Goal: Entertainment & Leisure: Browse casually

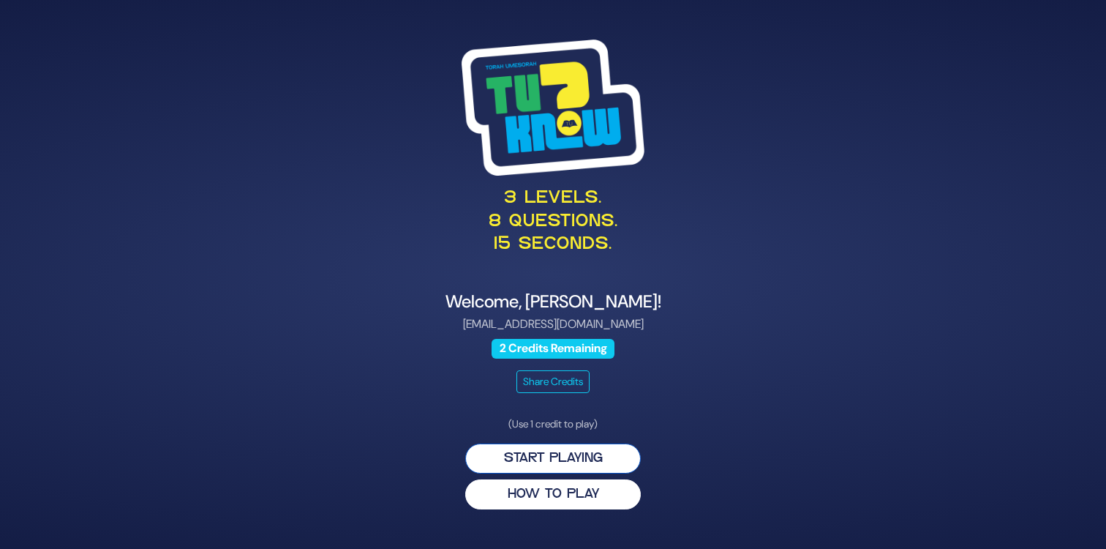
click at [566, 462] on button "Start Playing" at bounding box center [553, 458] width 176 height 30
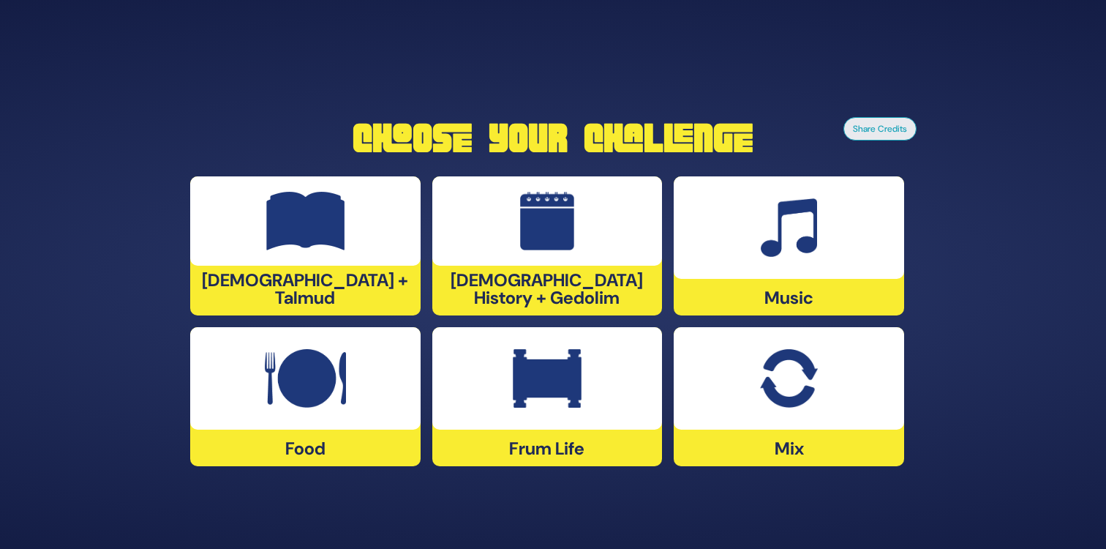
click at [553, 412] on div at bounding box center [547, 378] width 230 height 102
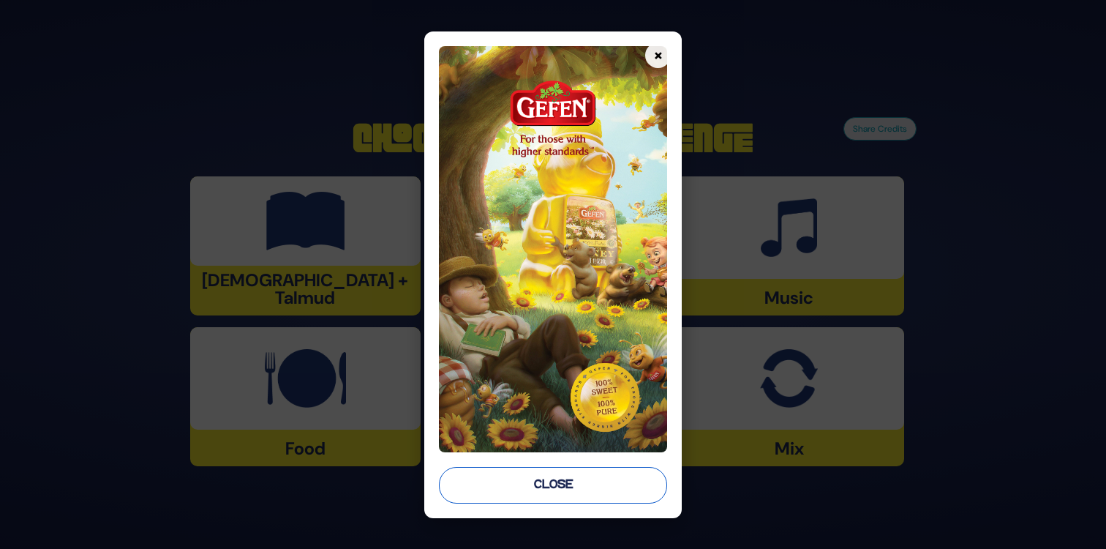
click at [542, 494] on button "Close" at bounding box center [553, 485] width 228 height 37
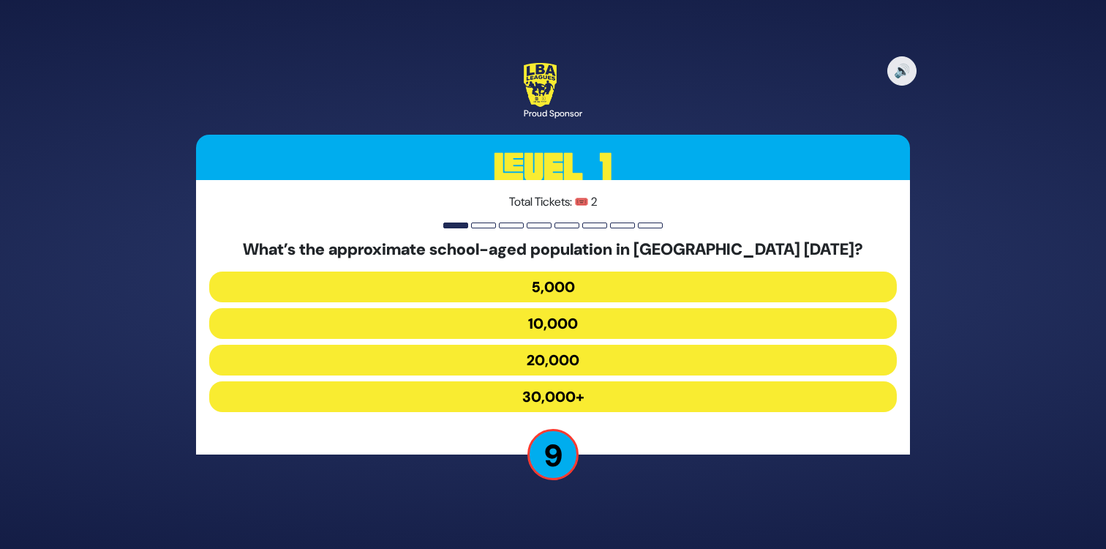
click at [536, 366] on button "20,000" at bounding box center [553, 360] width 688 height 31
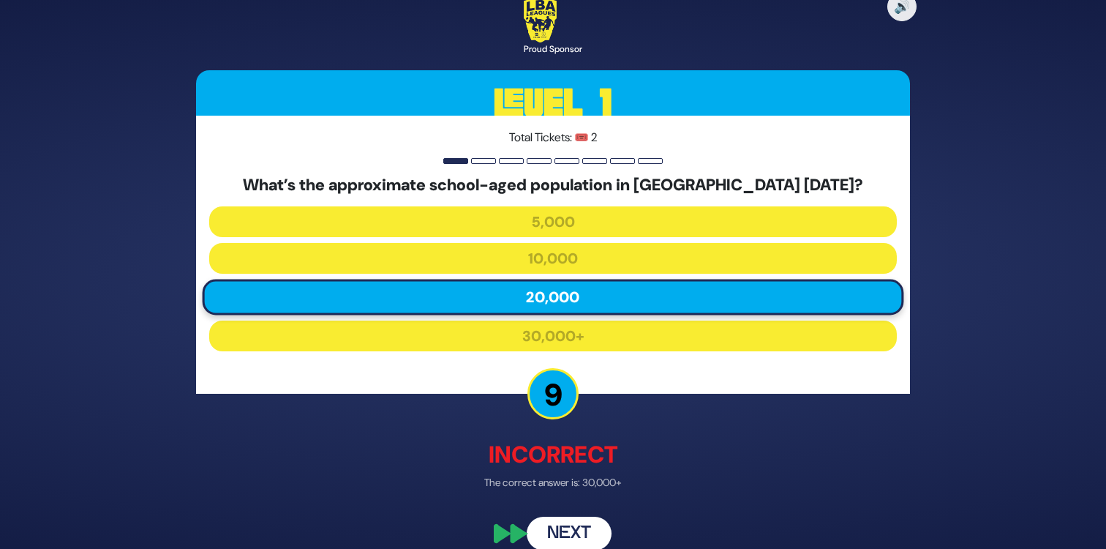
click at [560, 534] on button "Next" at bounding box center [569, 533] width 85 height 34
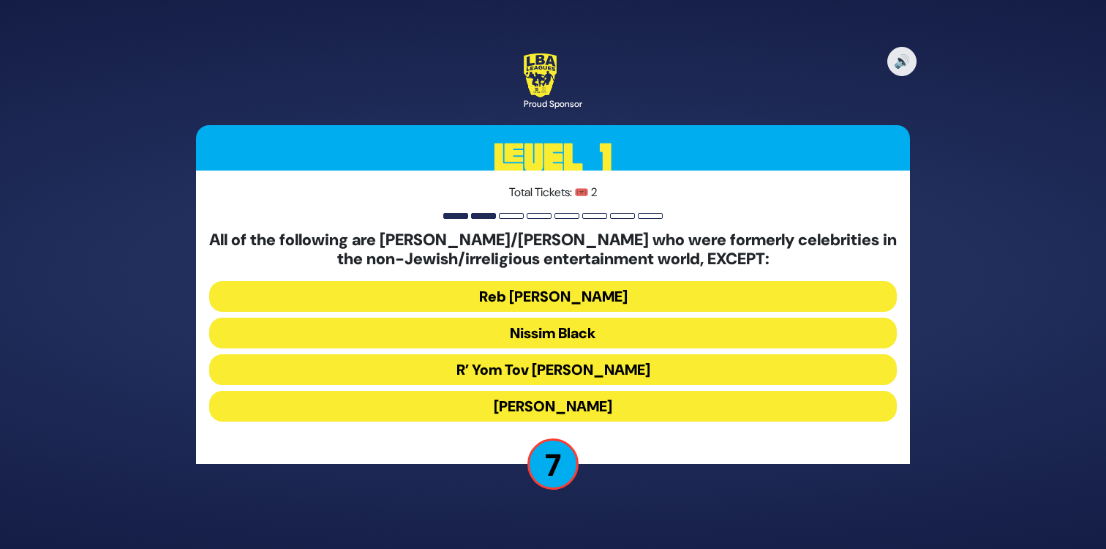
click at [547, 405] on button "Stephen Hill" at bounding box center [553, 406] width 688 height 31
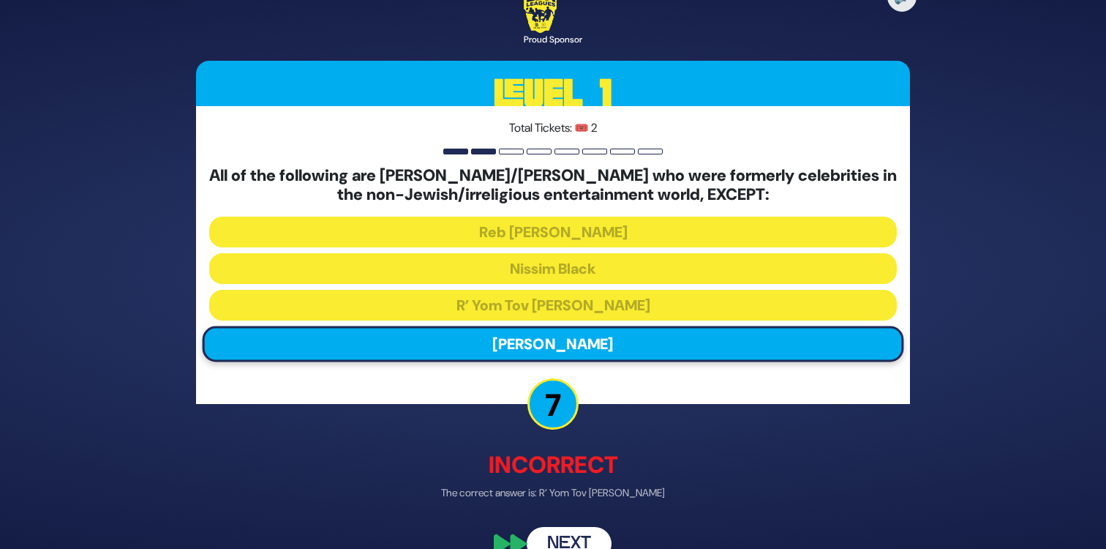
click at [560, 537] on button "Next" at bounding box center [569, 543] width 85 height 34
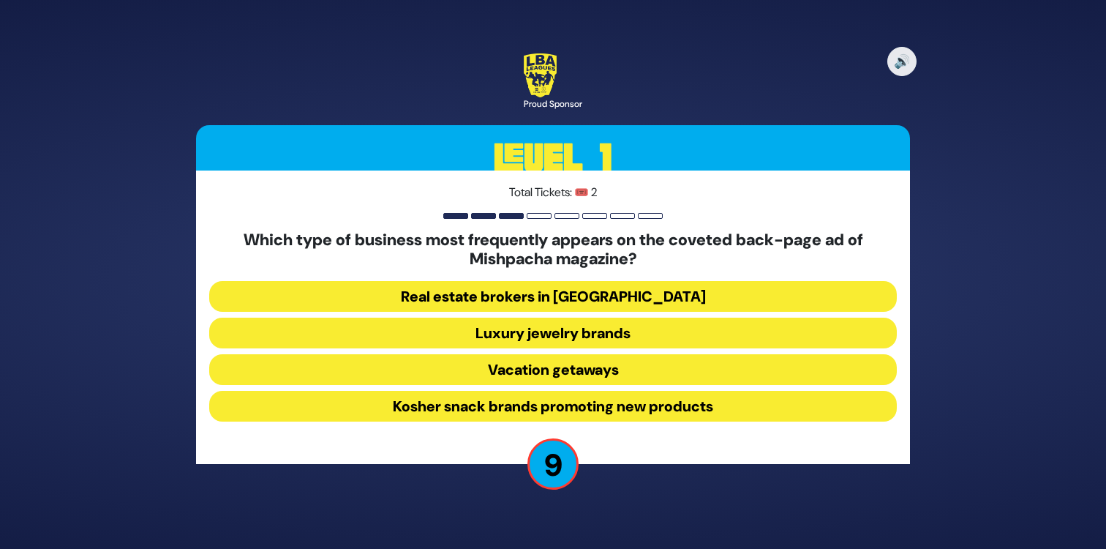
click at [628, 405] on button "Kosher snack brands promoting new products" at bounding box center [553, 406] width 688 height 31
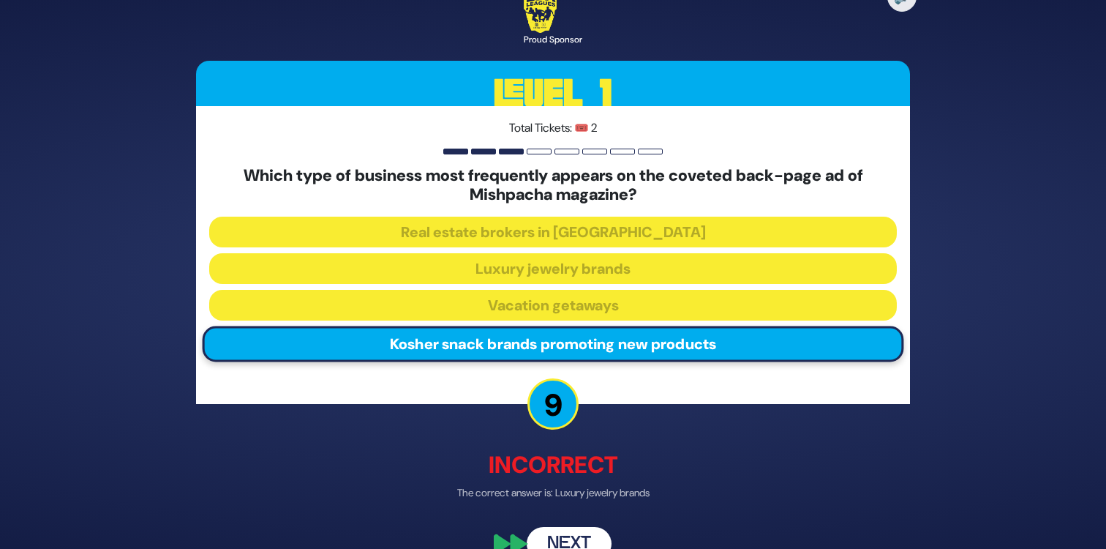
click at [576, 536] on button "Next" at bounding box center [569, 543] width 85 height 34
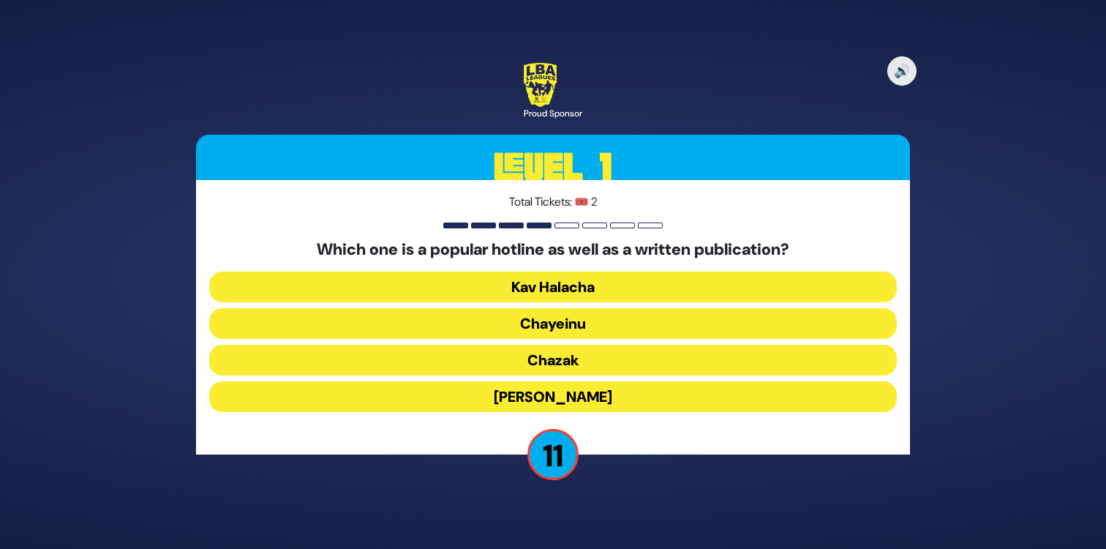
click at [593, 322] on button "Chayeinu" at bounding box center [553, 323] width 688 height 31
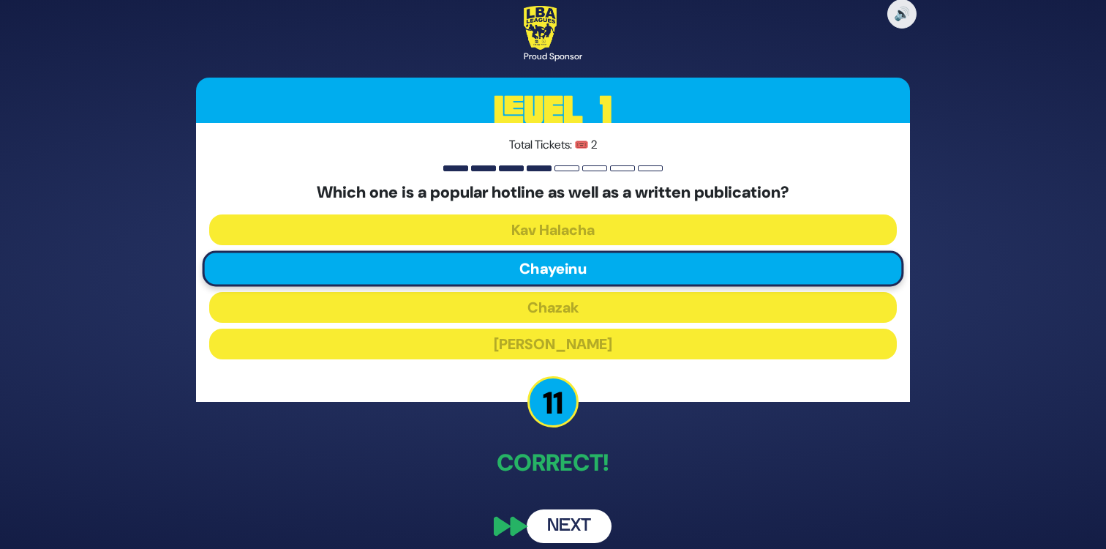
click at [565, 519] on button "Next" at bounding box center [569, 526] width 85 height 34
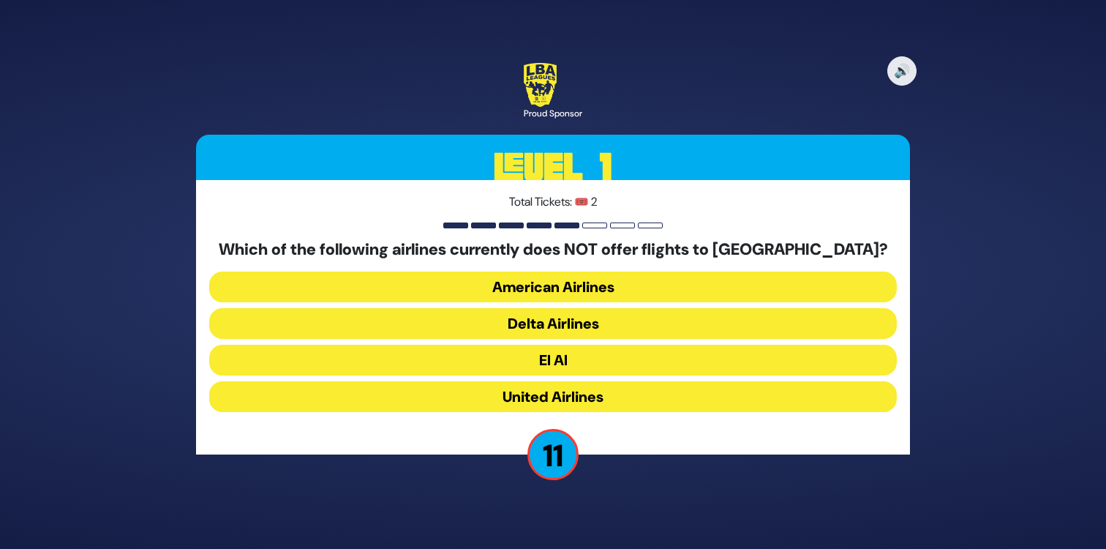
click at [571, 320] on button "Delta Airlines" at bounding box center [553, 323] width 688 height 31
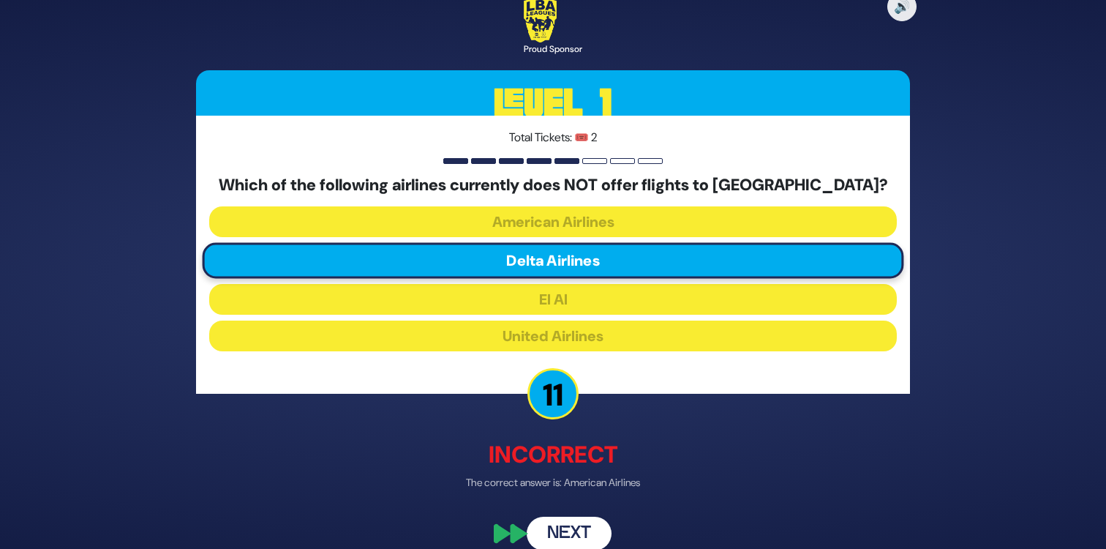
click at [573, 531] on button "Next" at bounding box center [569, 533] width 85 height 34
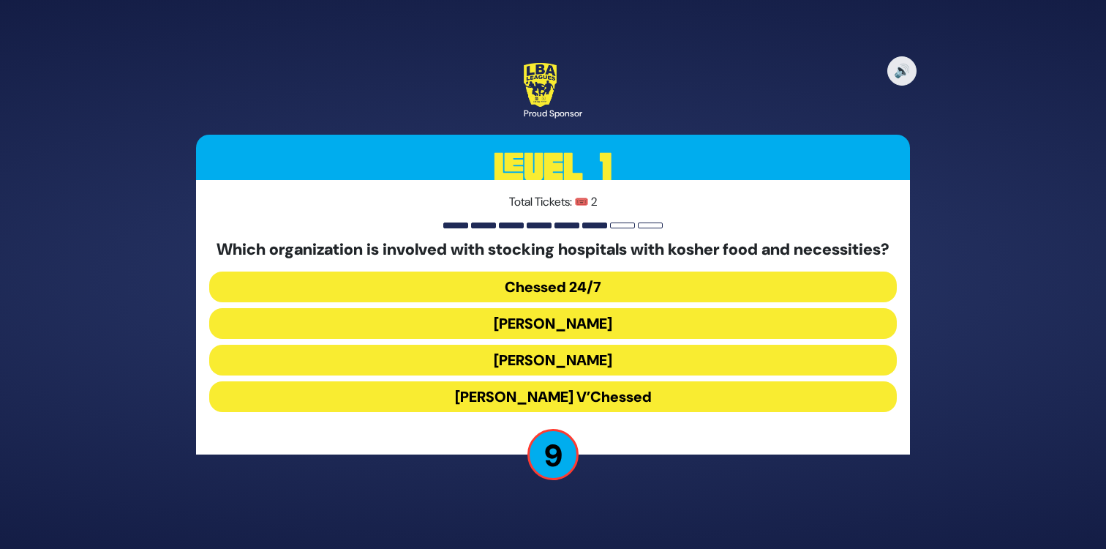
click at [582, 294] on button "Chessed 24/7" at bounding box center [553, 286] width 688 height 31
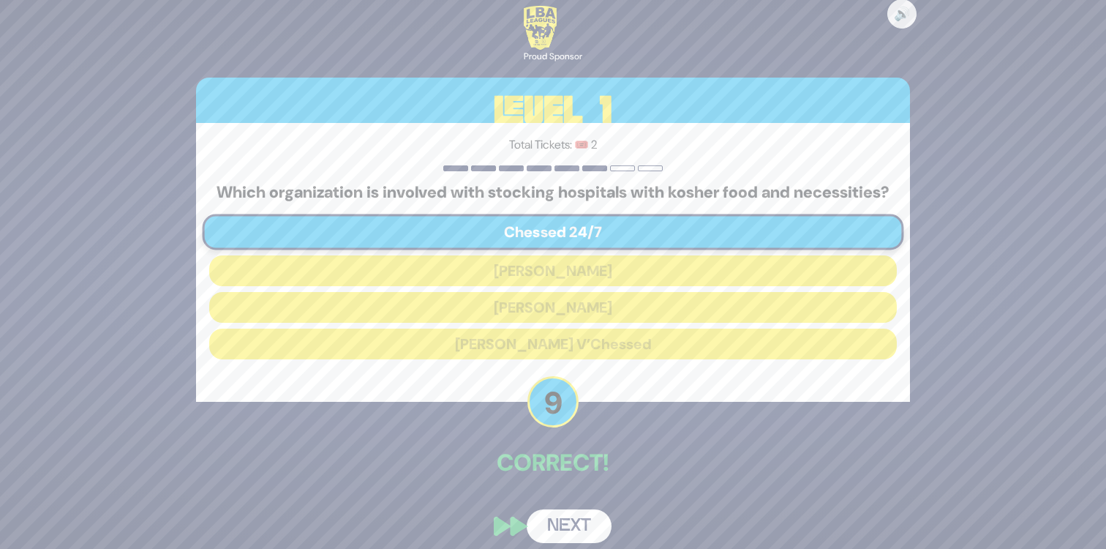
click at [570, 532] on button "Next" at bounding box center [569, 526] width 85 height 34
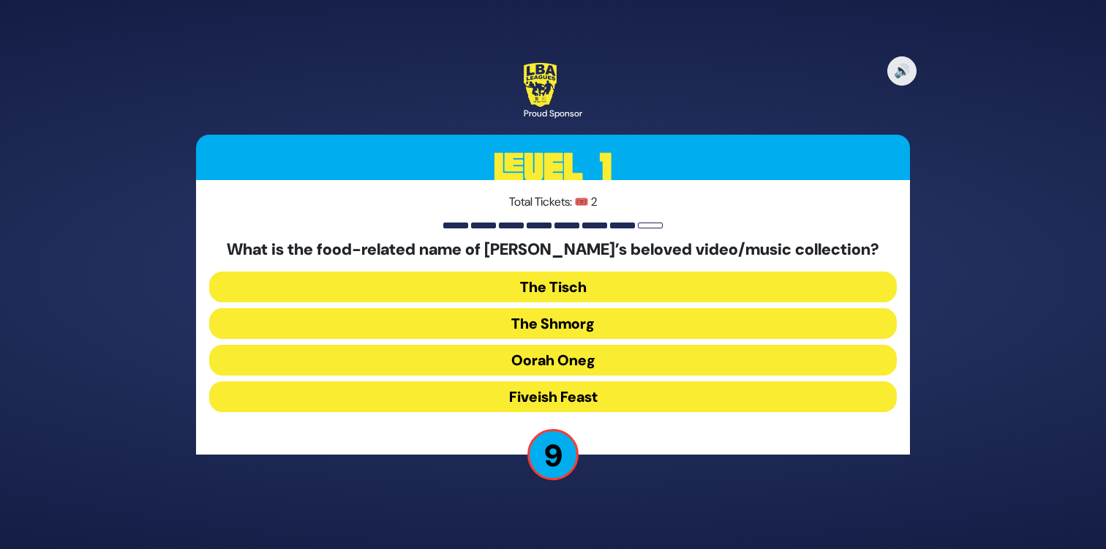
click at [582, 323] on button "The Shmorg" at bounding box center [553, 323] width 688 height 31
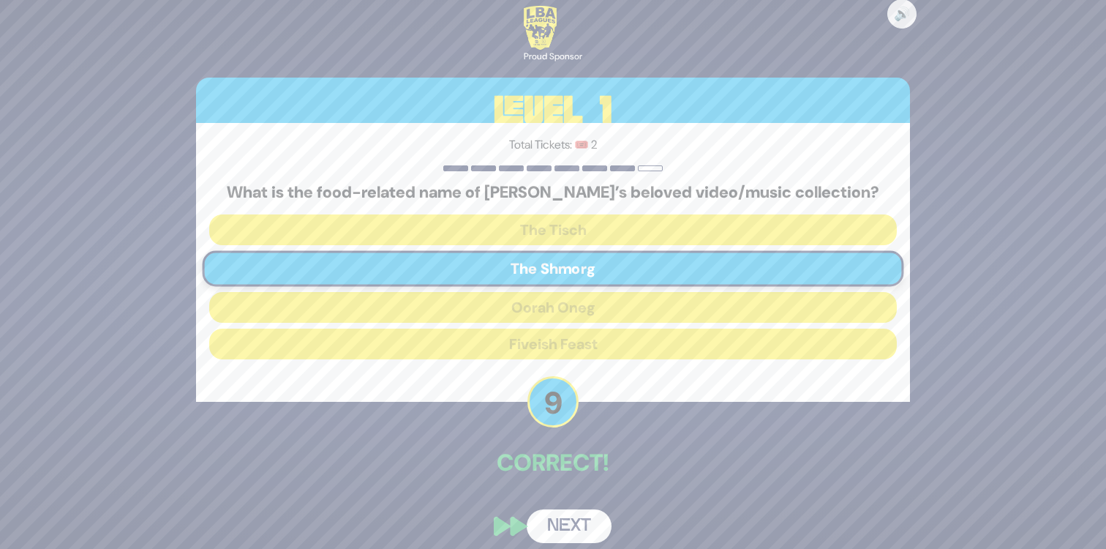
click at [573, 522] on button "Next" at bounding box center [569, 526] width 85 height 34
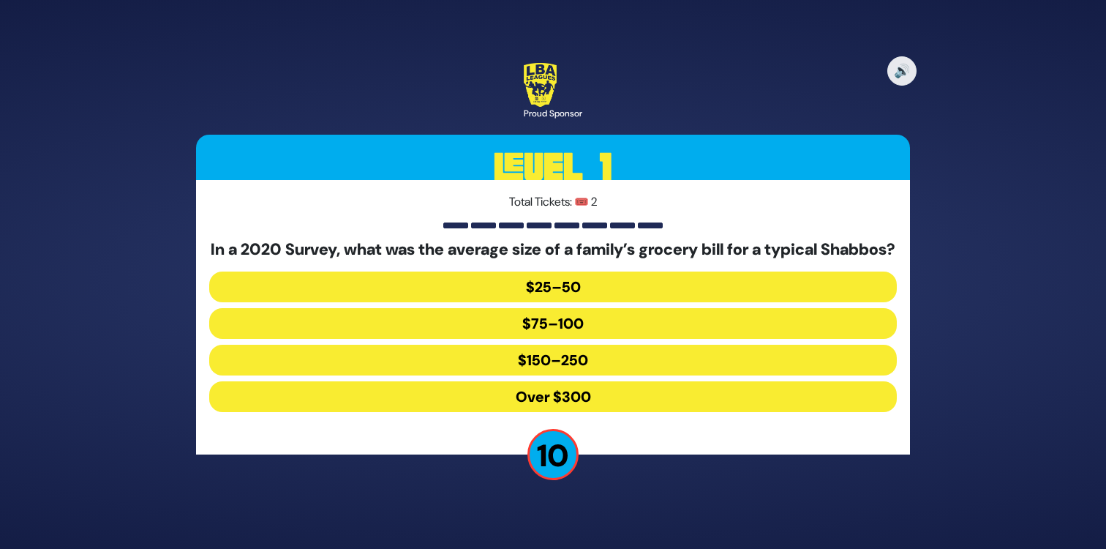
click at [573, 371] on button "$150–250" at bounding box center [553, 360] width 688 height 31
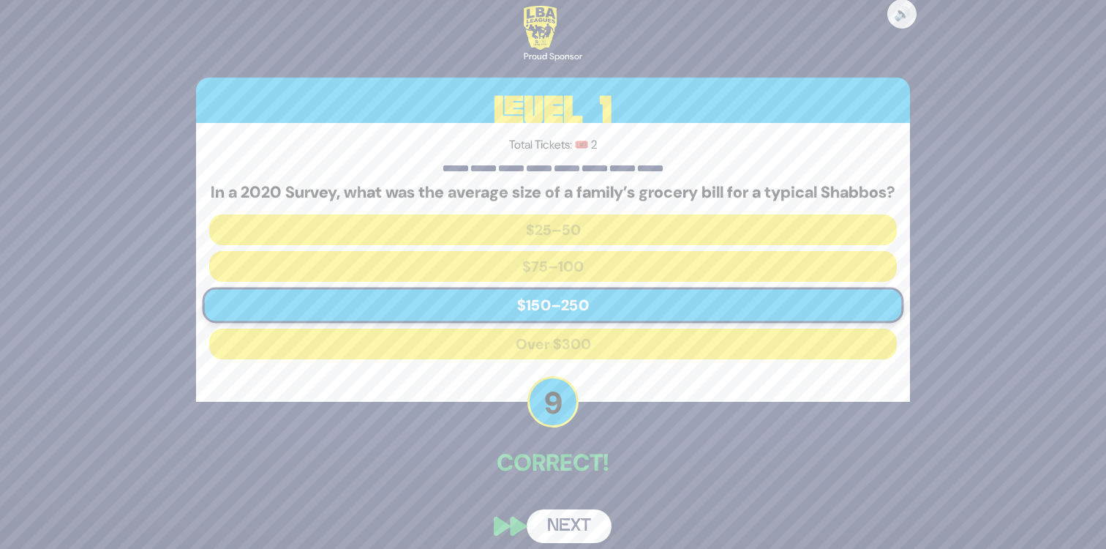
click at [568, 529] on button "Next" at bounding box center [569, 526] width 85 height 34
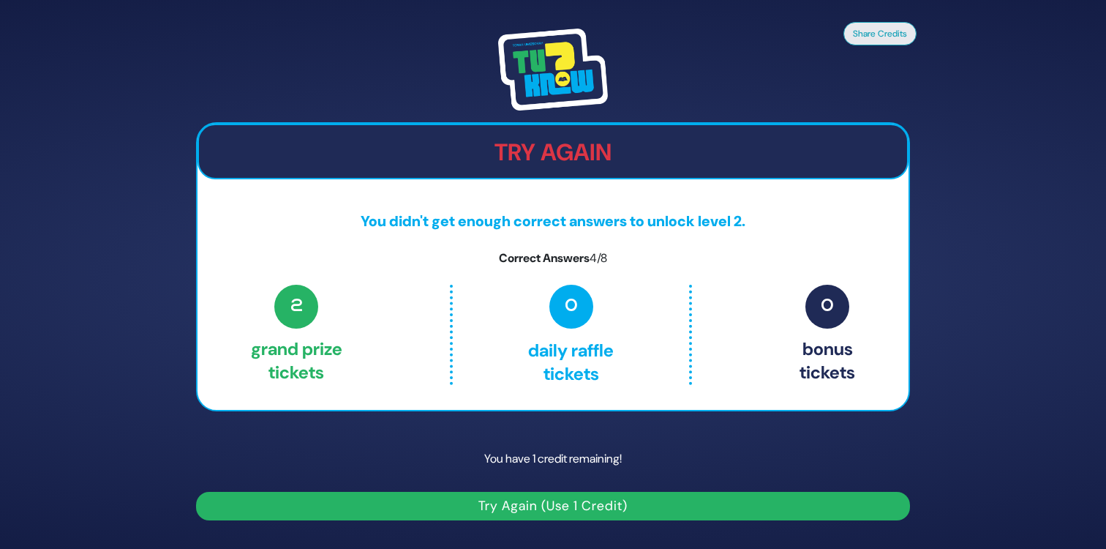
click at [550, 508] on button "Try Again (Use 1 Credit)" at bounding box center [553, 506] width 714 height 29
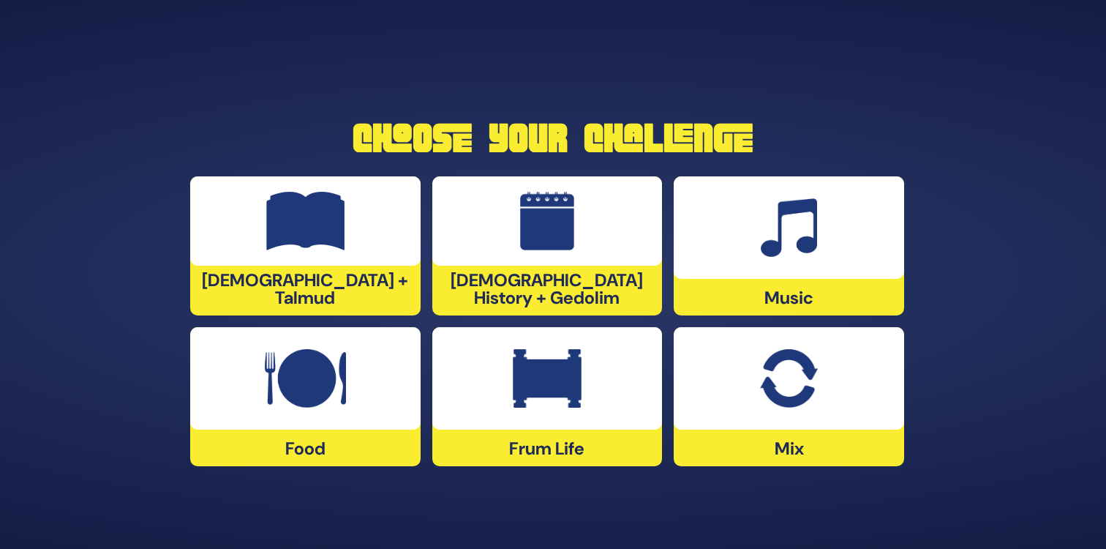
click at [375, 258] on div at bounding box center [305, 220] width 230 height 89
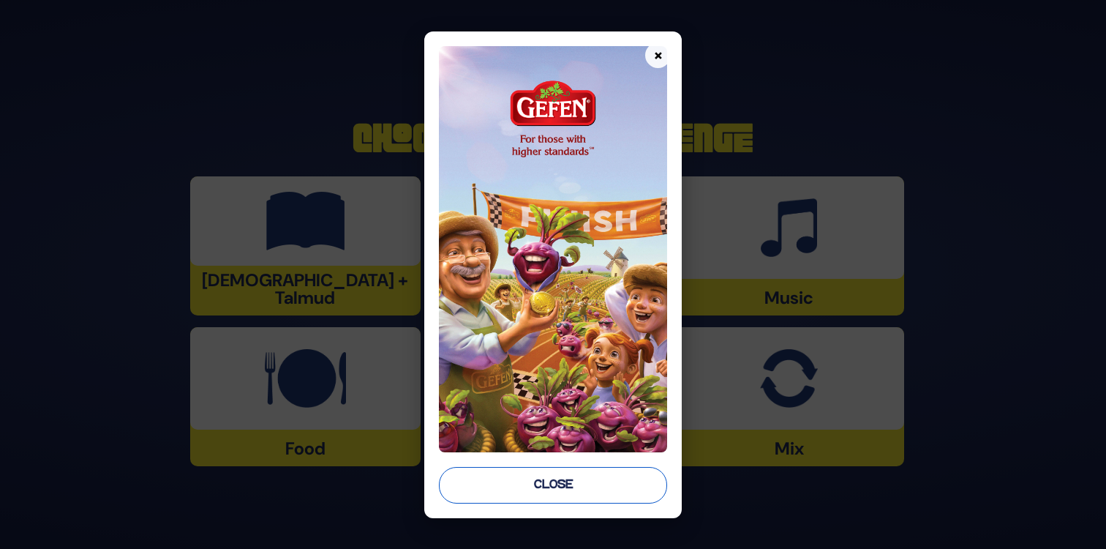
click at [536, 483] on button "Close" at bounding box center [553, 485] width 228 height 37
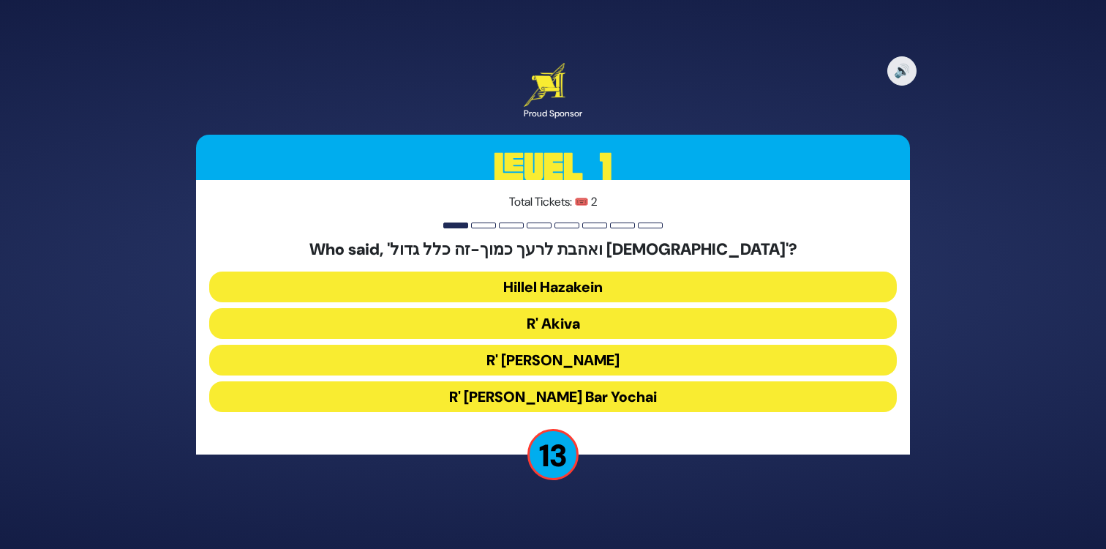
click at [579, 318] on button "R' Akiva" at bounding box center [553, 323] width 688 height 31
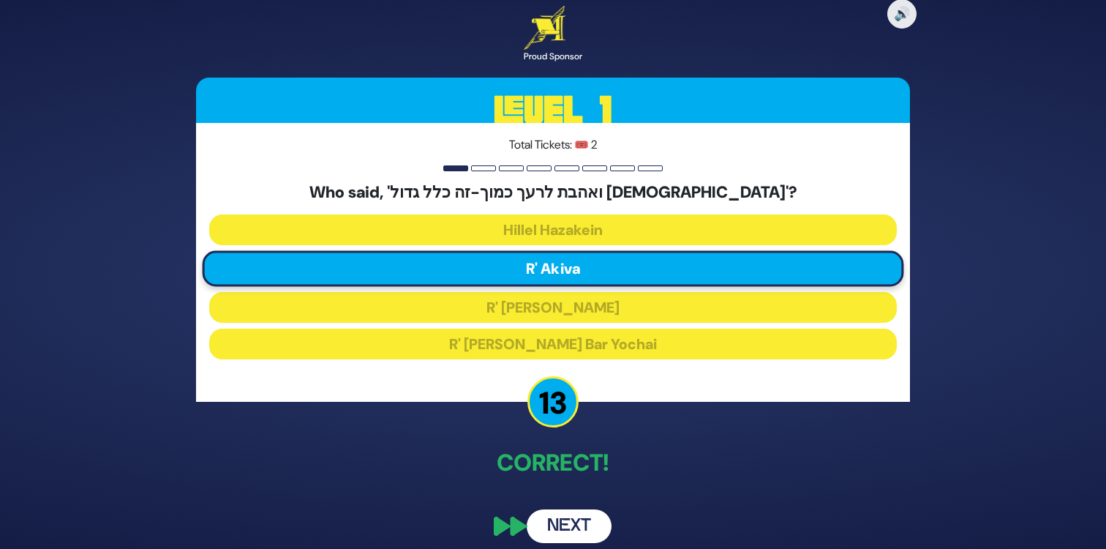
click at [563, 526] on button "Next" at bounding box center [569, 526] width 85 height 34
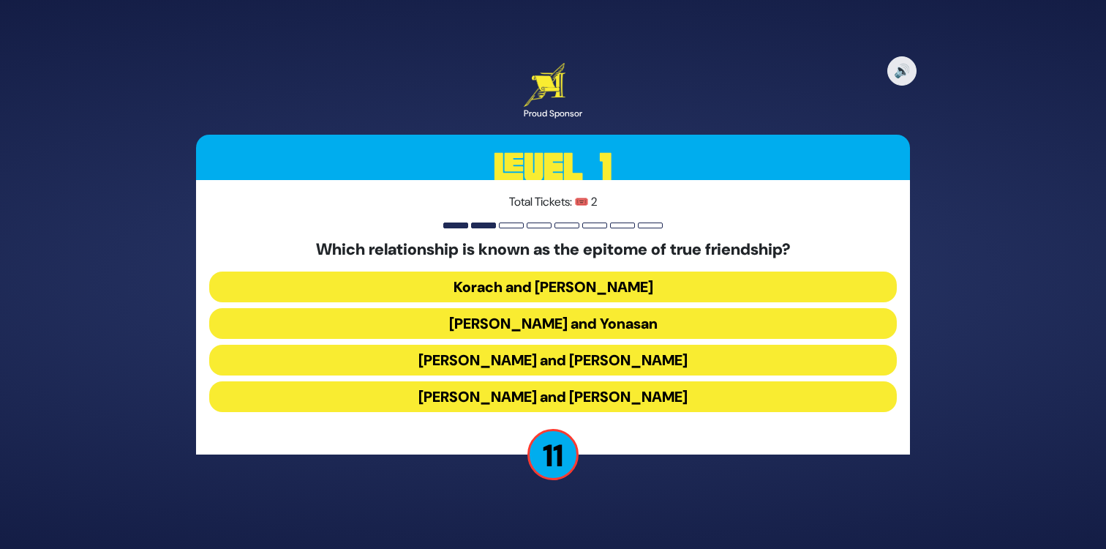
click at [576, 323] on button "[PERSON_NAME] and Yonasan" at bounding box center [553, 323] width 688 height 31
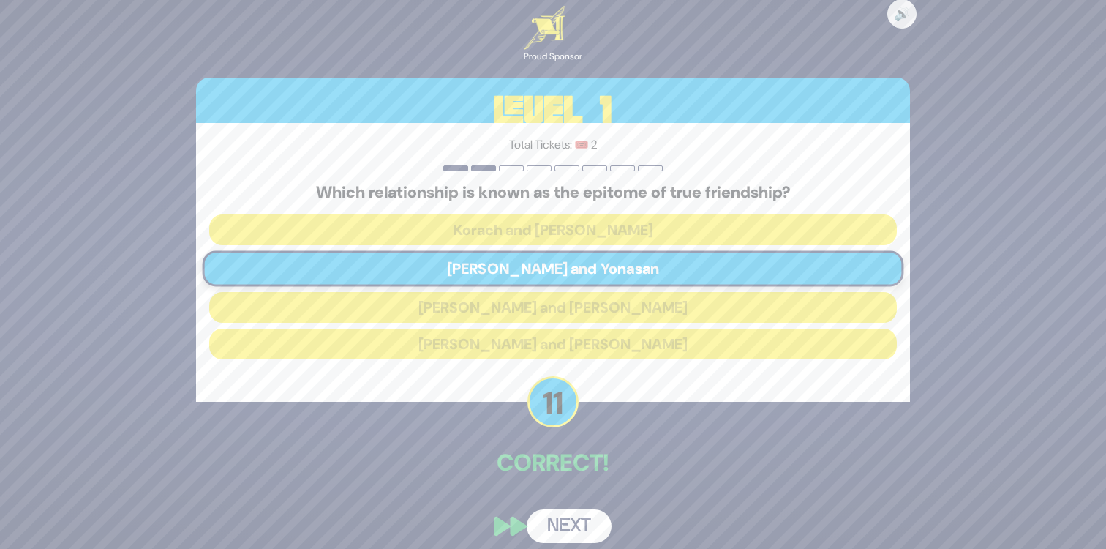
click at [563, 519] on button "Next" at bounding box center [569, 526] width 85 height 34
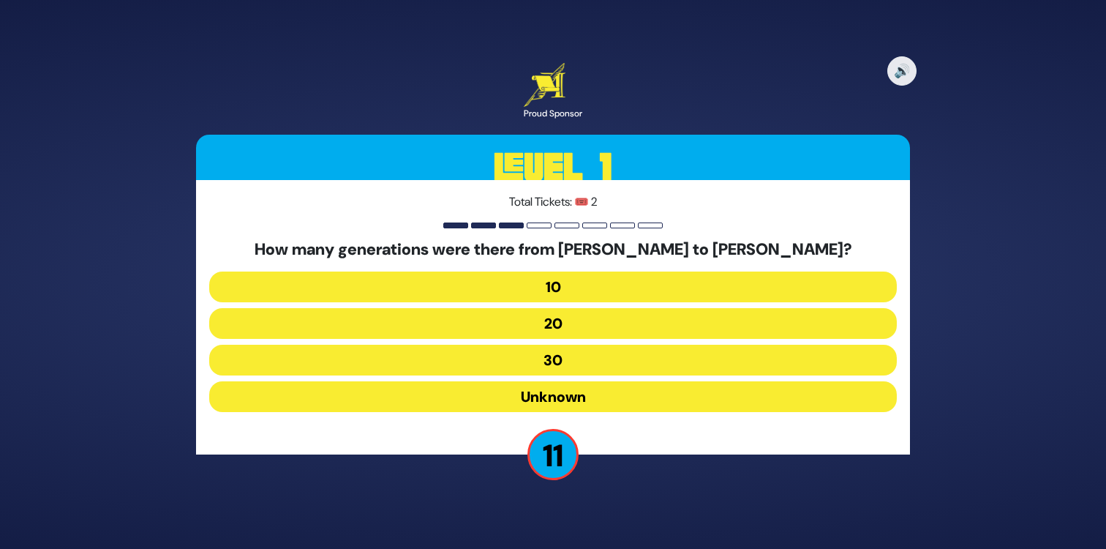
click at [565, 320] on button "20" at bounding box center [553, 323] width 688 height 31
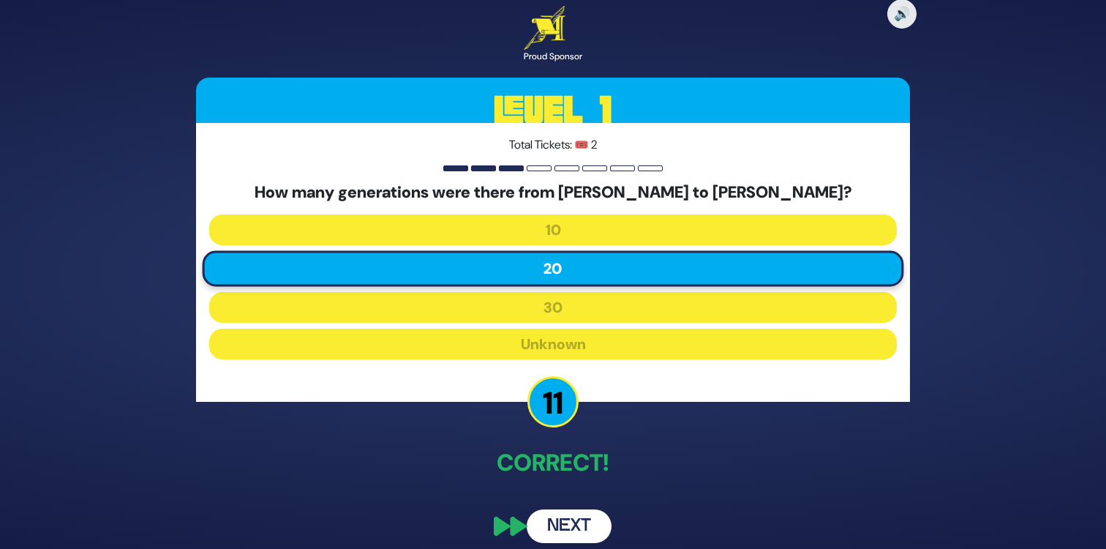
click at [563, 533] on button "Next" at bounding box center [569, 526] width 85 height 34
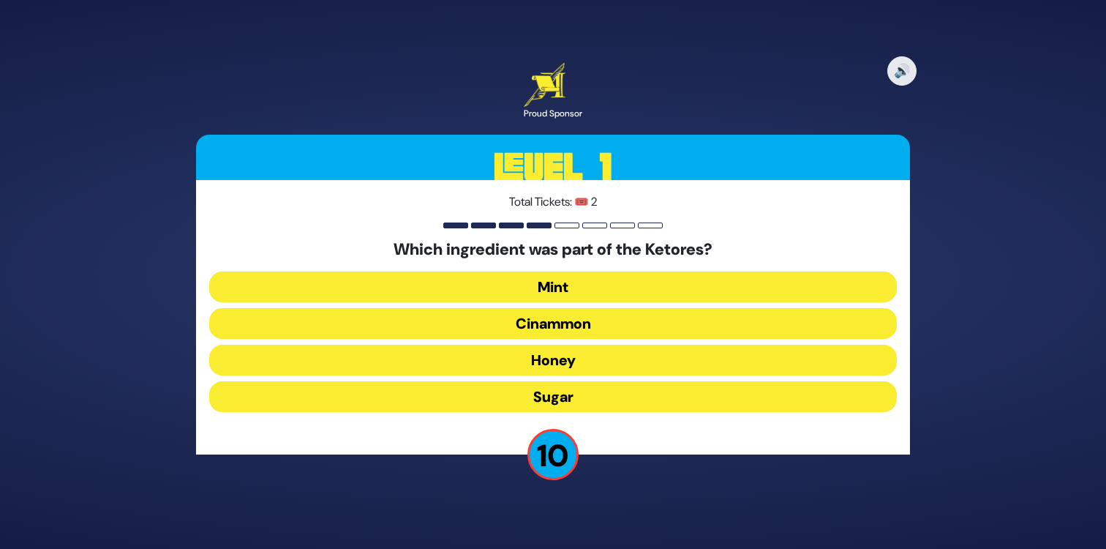
click at [567, 322] on button "Cinammon" at bounding box center [553, 323] width 688 height 31
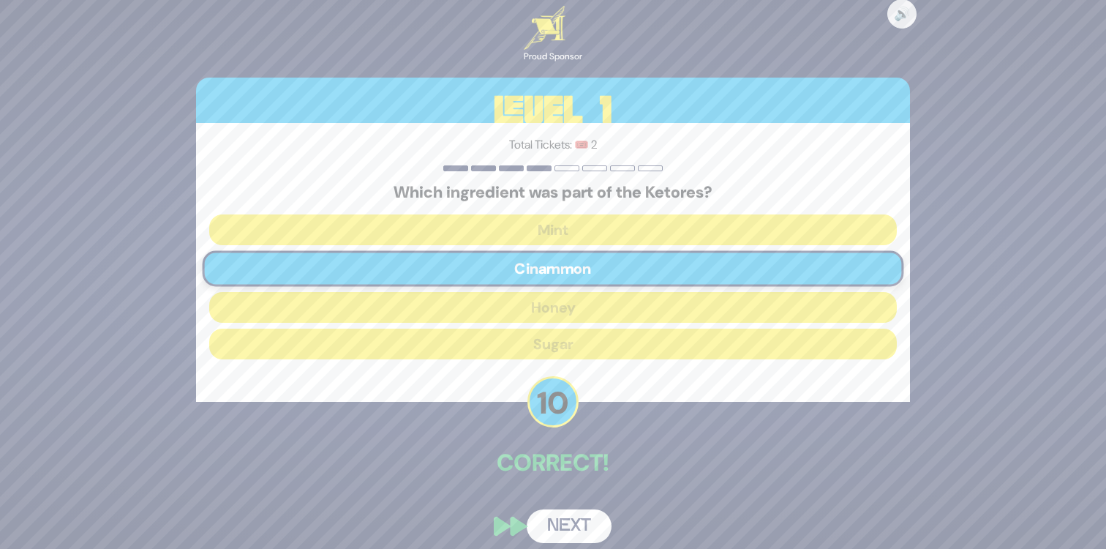
click at [558, 522] on button "Next" at bounding box center [569, 526] width 85 height 34
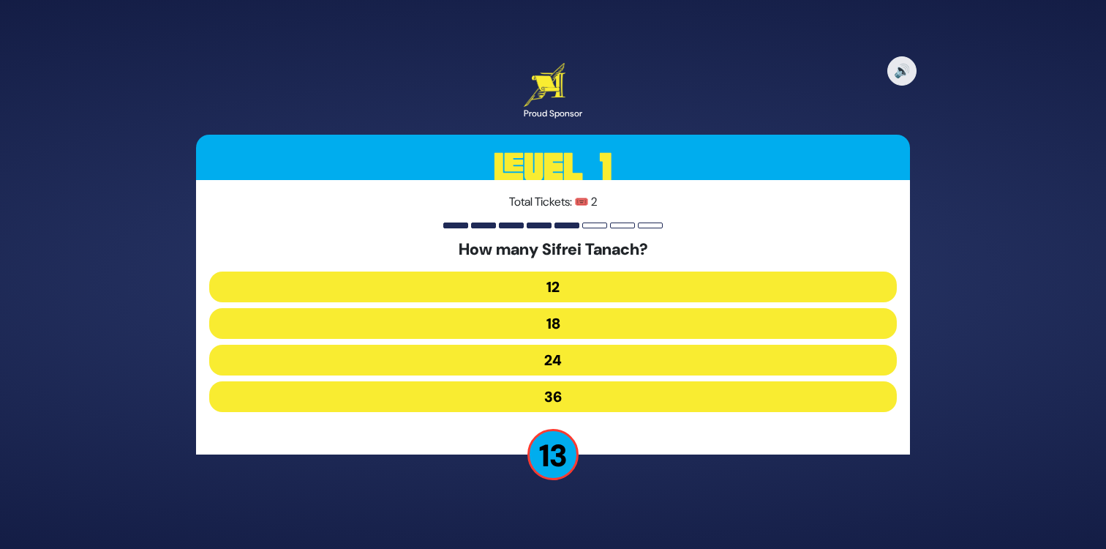
click at [563, 357] on button "24" at bounding box center [553, 360] width 688 height 31
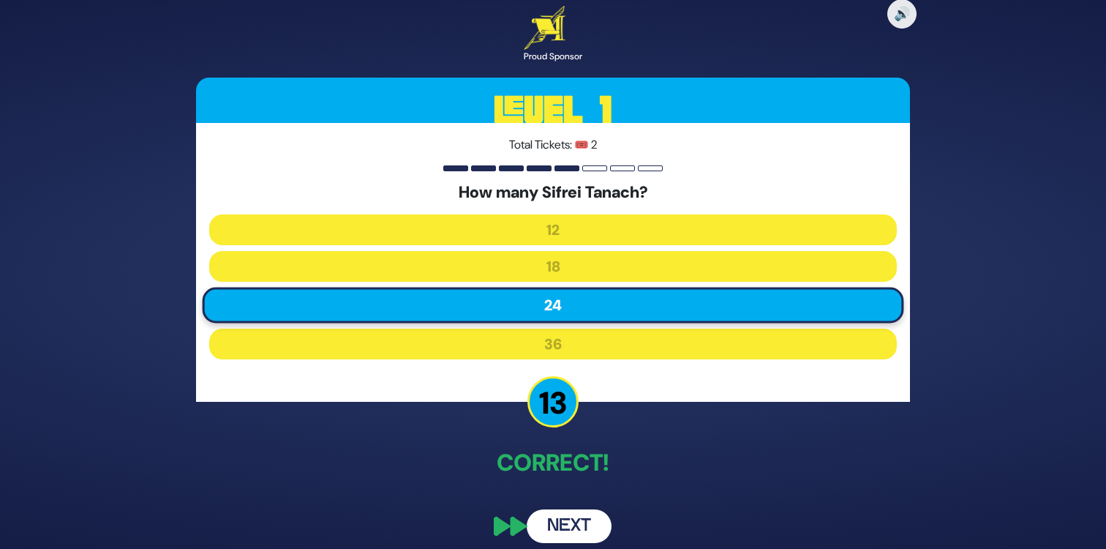
click at [568, 519] on button "Next" at bounding box center [569, 526] width 85 height 34
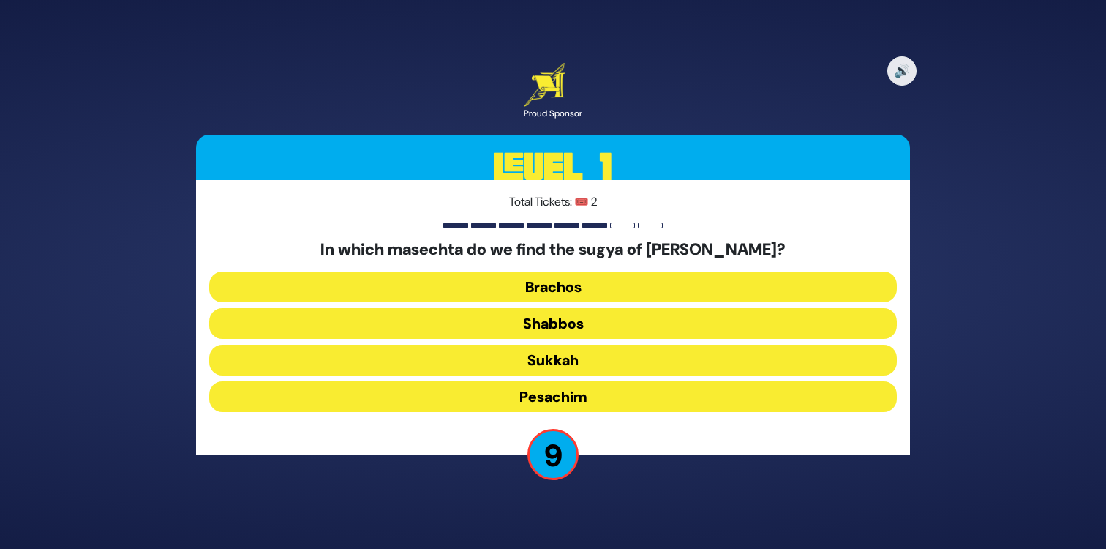
click at [549, 286] on button "Brachos" at bounding box center [553, 286] width 688 height 31
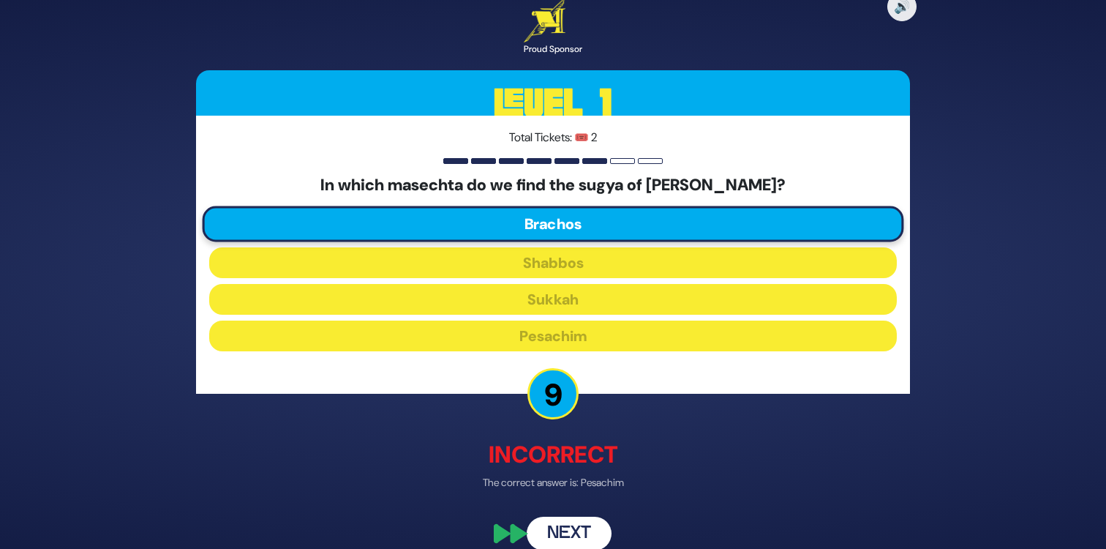
click at [569, 528] on button "Next" at bounding box center [569, 533] width 85 height 34
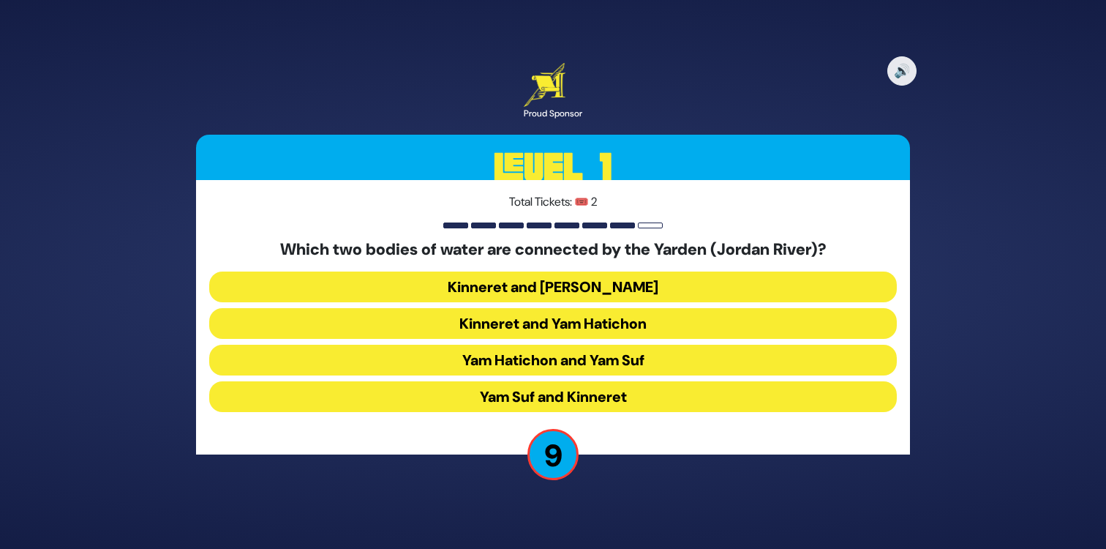
click at [623, 282] on button "Kinneret and [PERSON_NAME]" at bounding box center [553, 286] width 688 height 31
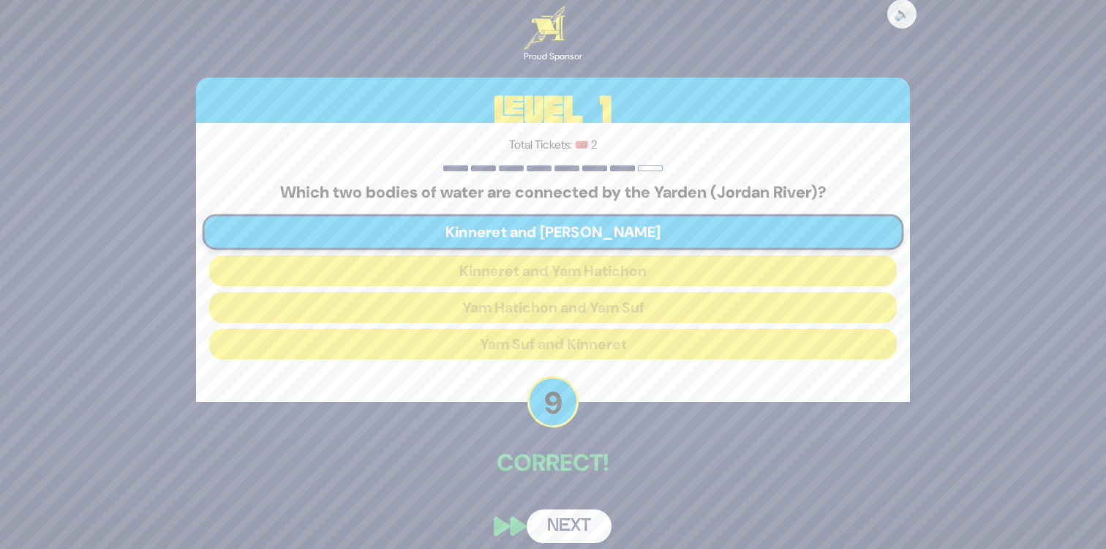
click at [573, 524] on button "Next" at bounding box center [569, 526] width 85 height 34
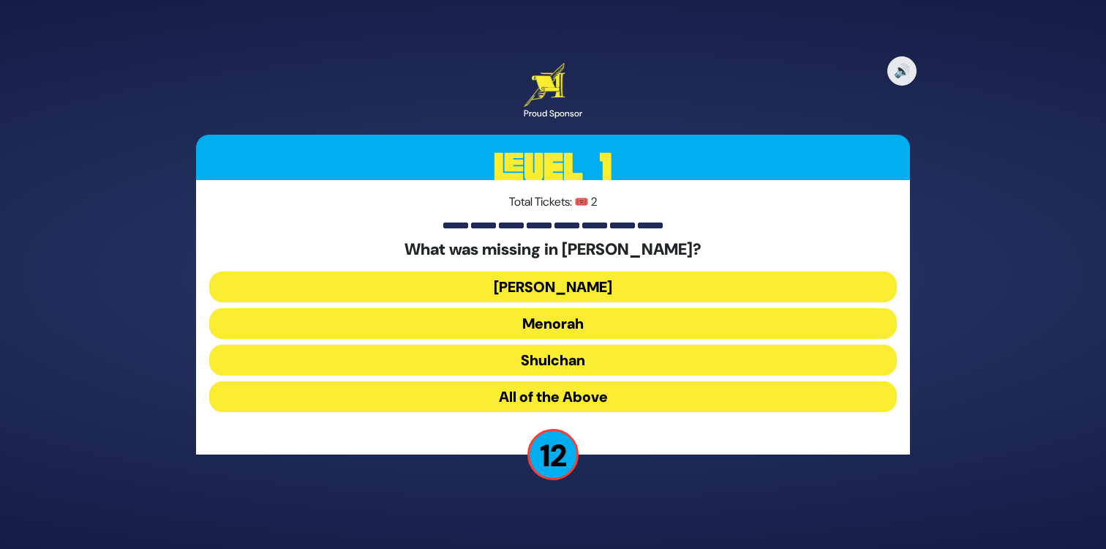
click at [557, 395] on button "All of the Above" at bounding box center [553, 396] width 688 height 31
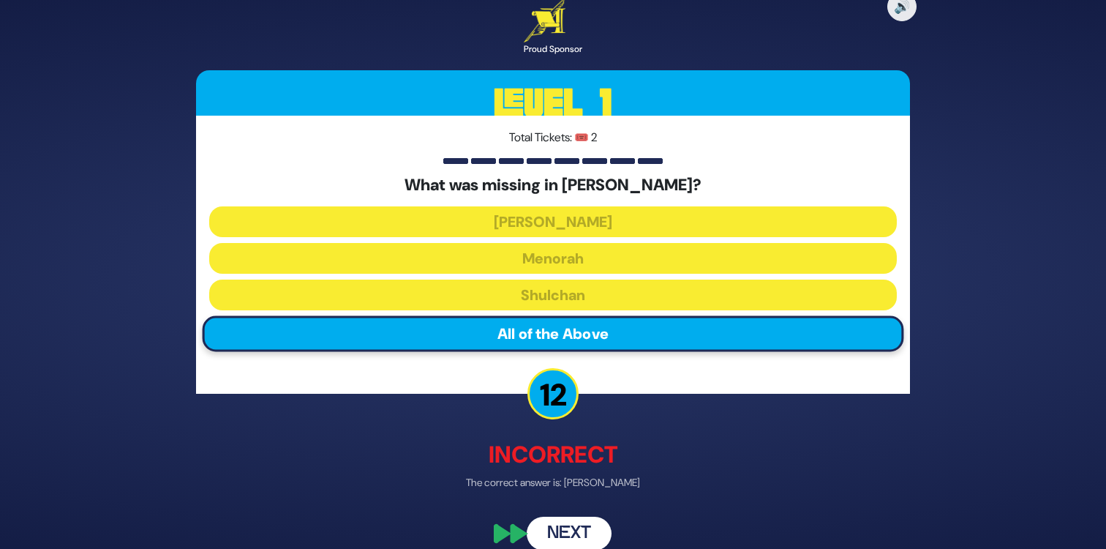
click at [570, 536] on button "Next" at bounding box center [569, 533] width 85 height 34
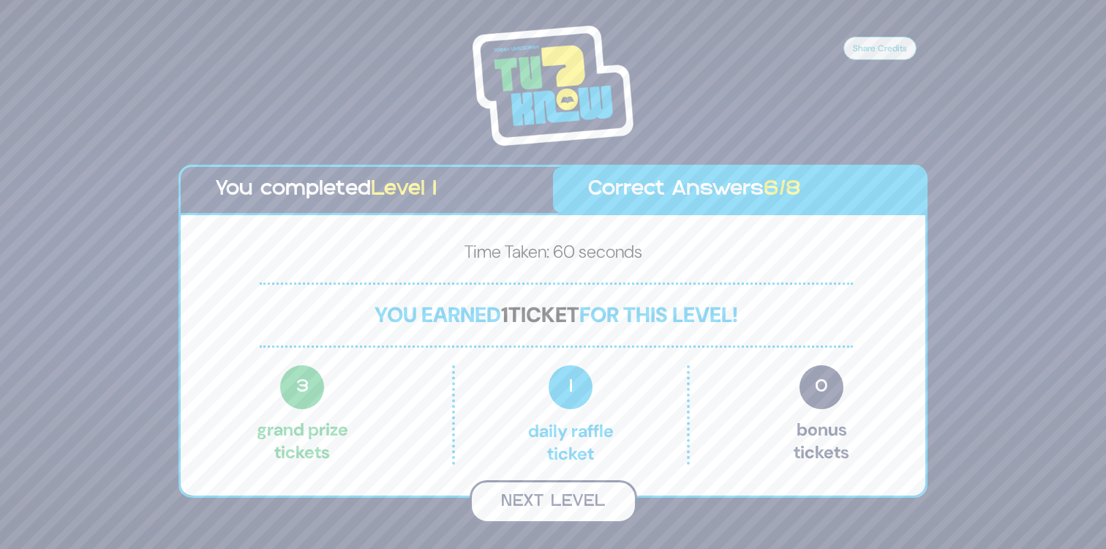
click at [545, 500] on button "Next Level" at bounding box center [554, 501] width 168 height 43
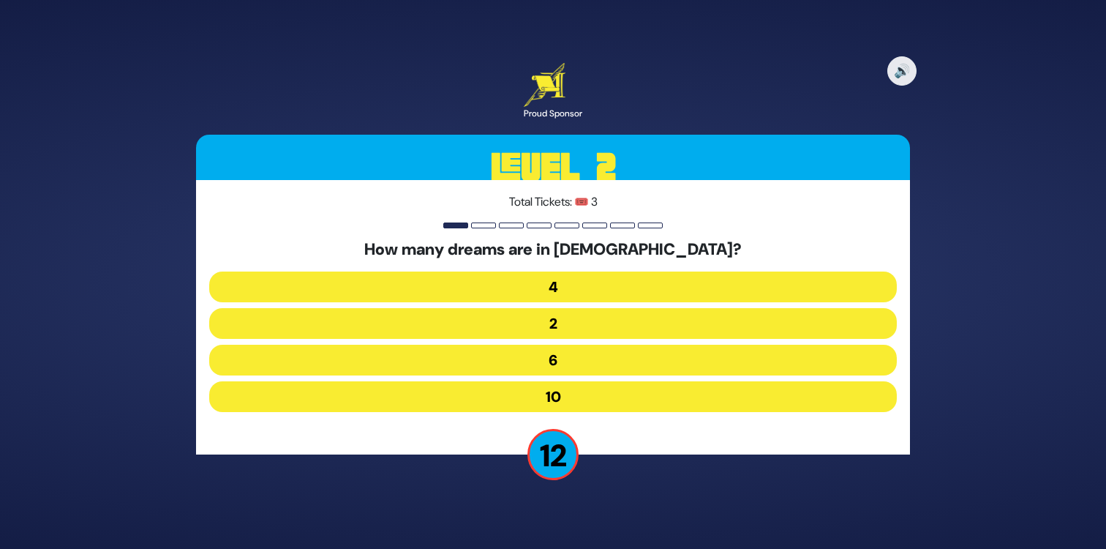
click at [566, 356] on button "6" at bounding box center [553, 360] width 688 height 31
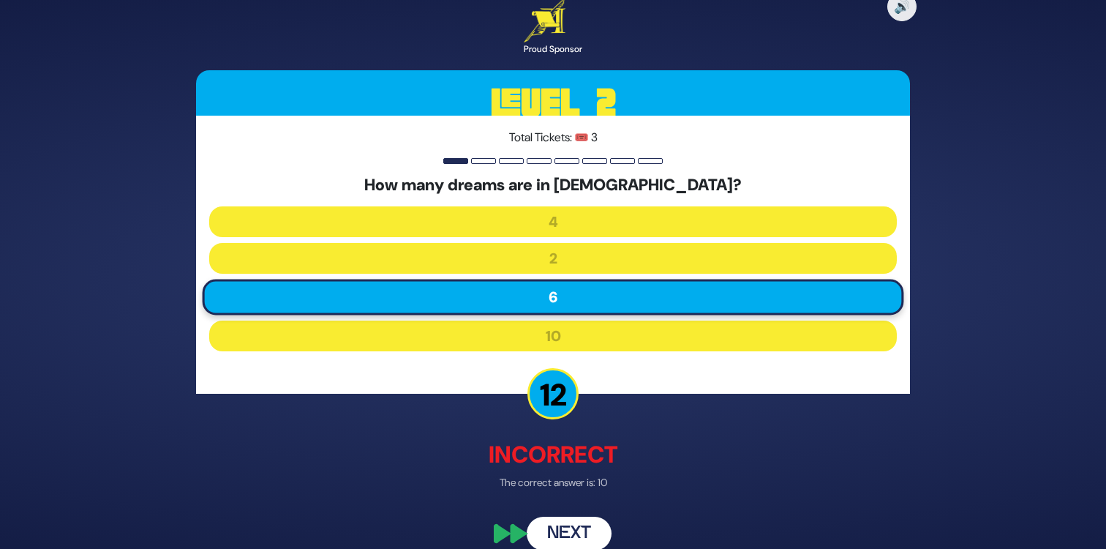
click at [565, 536] on button "Next" at bounding box center [569, 533] width 85 height 34
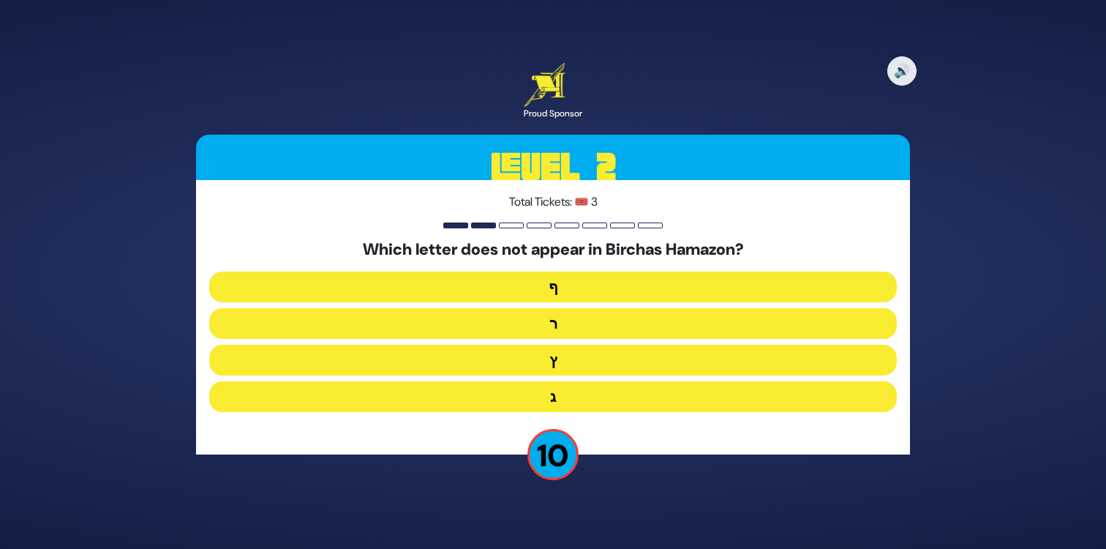
click at [587, 284] on button "ף" at bounding box center [553, 286] width 688 height 31
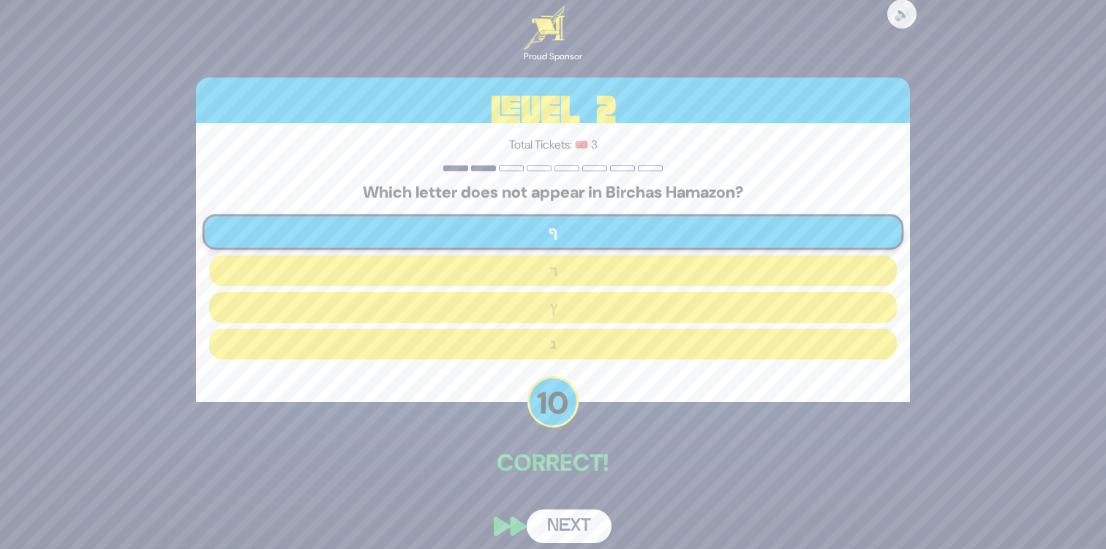
click at [566, 516] on button "Next" at bounding box center [569, 526] width 85 height 34
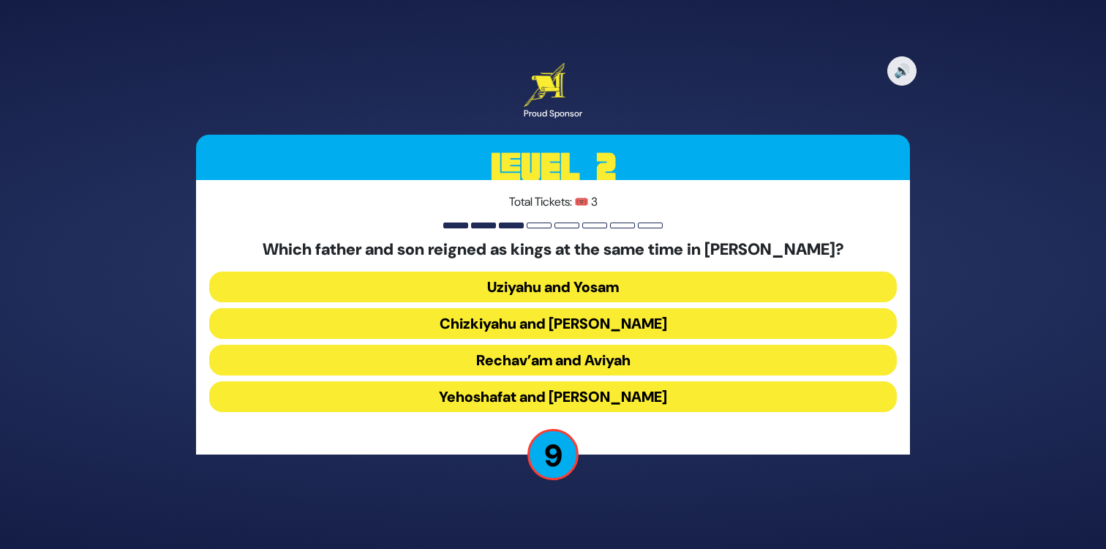
click at [625, 356] on button "Rechav’am and Aviyah" at bounding box center [553, 360] width 688 height 31
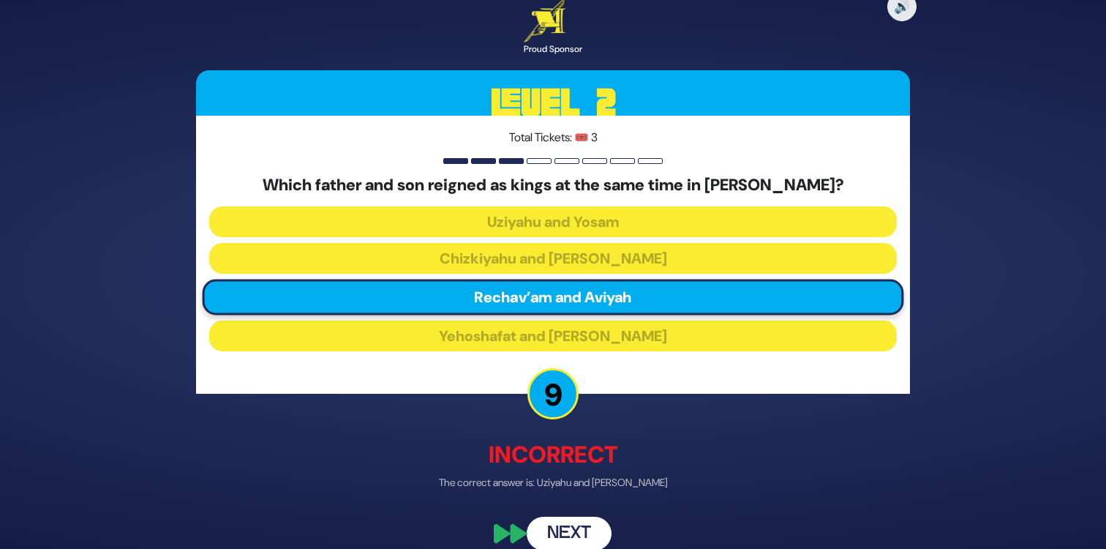
click at [566, 526] on button "Next" at bounding box center [569, 533] width 85 height 34
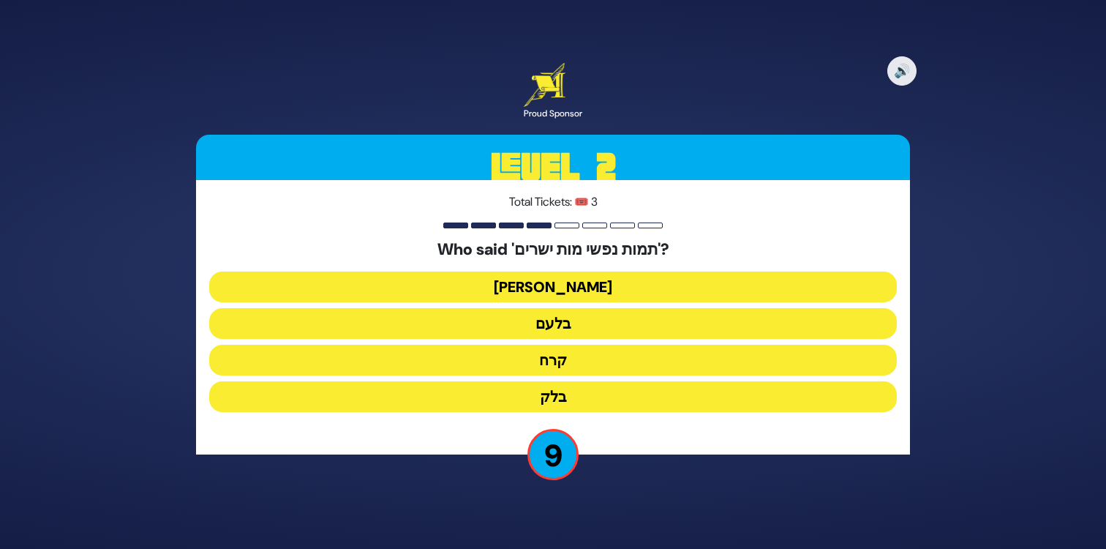
click at [591, 289] on button "[PERSON_NAME]" at bounding box center [553, 286] width 688 height 31
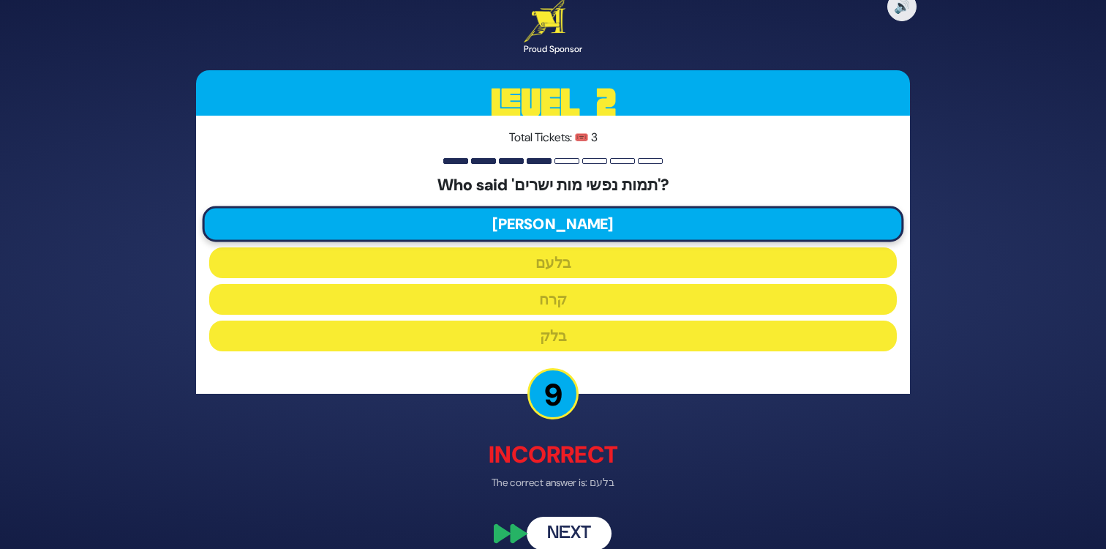
click at [568, 532] on button "Next" at bounding box center [569, 533] width 85 height 34
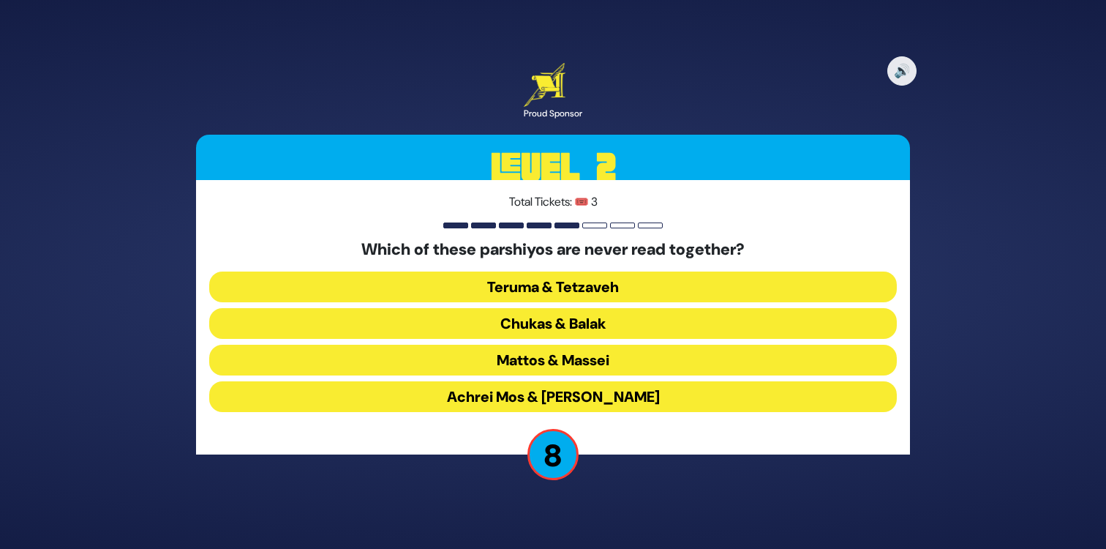
click at [601, 285] on button "Teruma & Tetzaveh" at bounding box center [553, 286] width 688 height 31
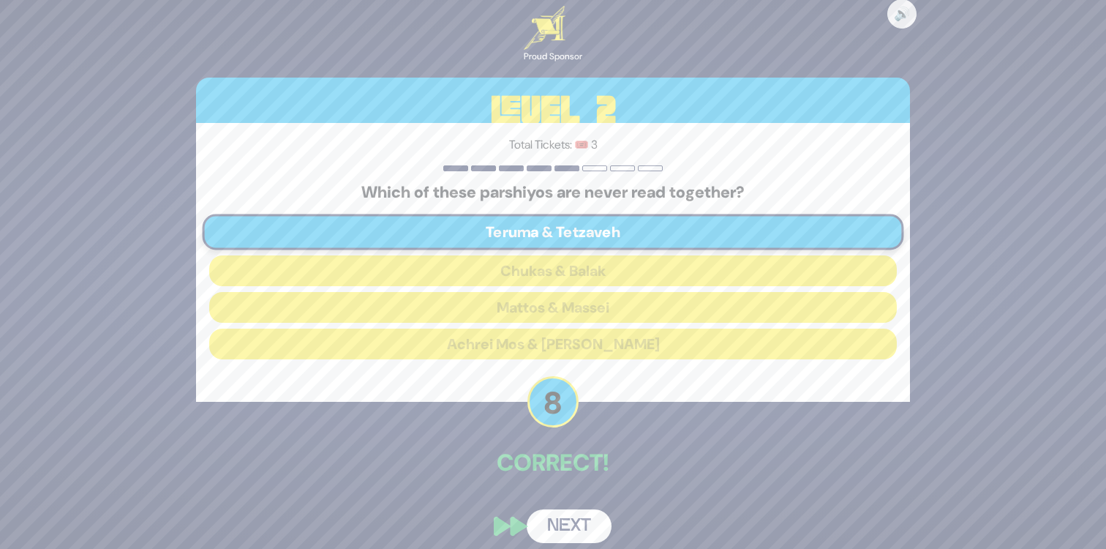
click at [569, 520] on button "Next" at bounding box center [569, 526] width 85 height 34
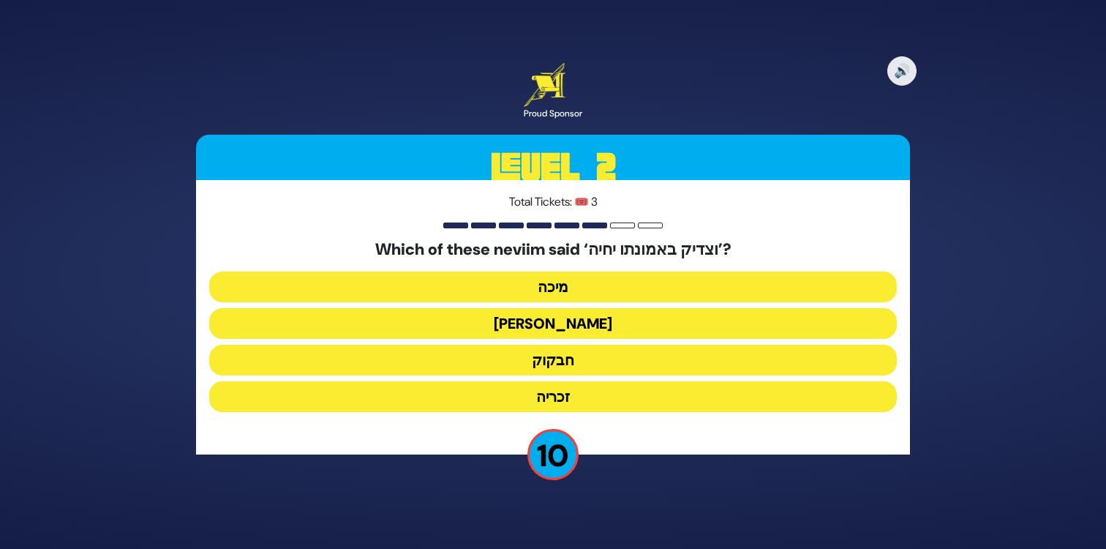
click at [575, 357] on button "חבקוק" at bounding box center [553, 360] width 688 height 31
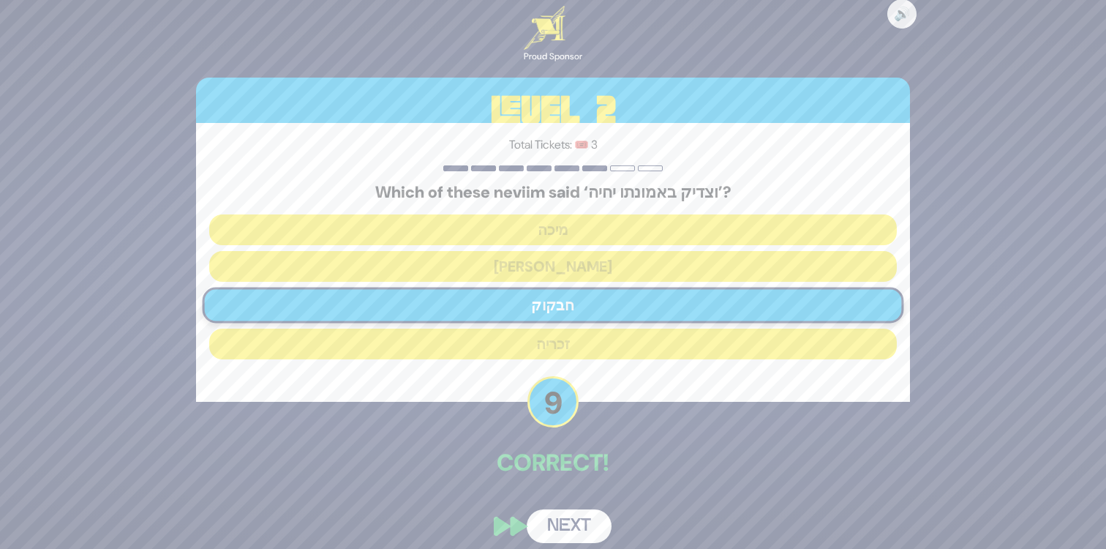
click at [559, 520] on button "Next" at bounding box center [569, 526] width 85 height 34
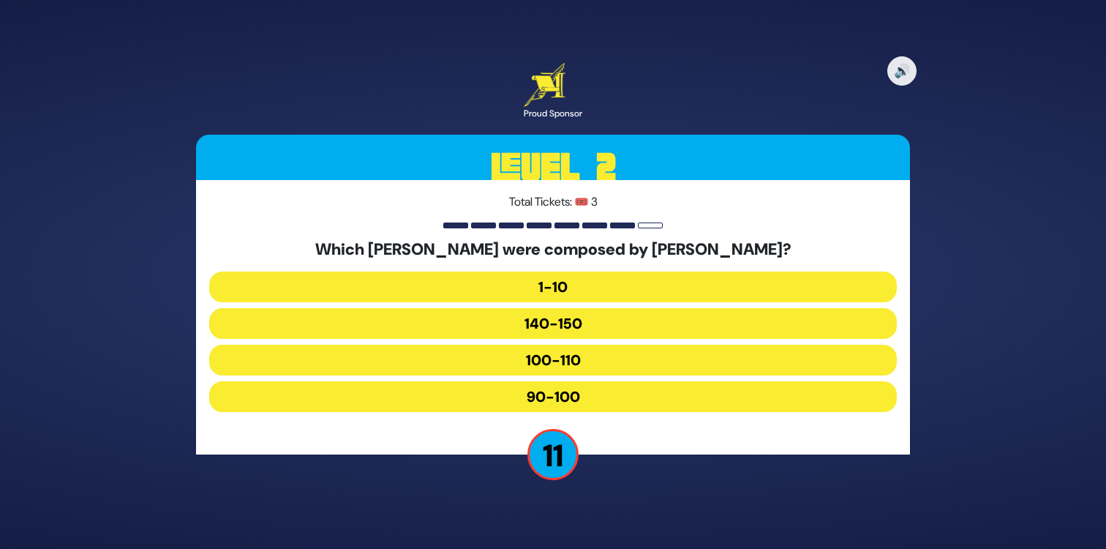
click at [571, 394] on button "90-100" at bounding box center [553, 396] width 688 height 31
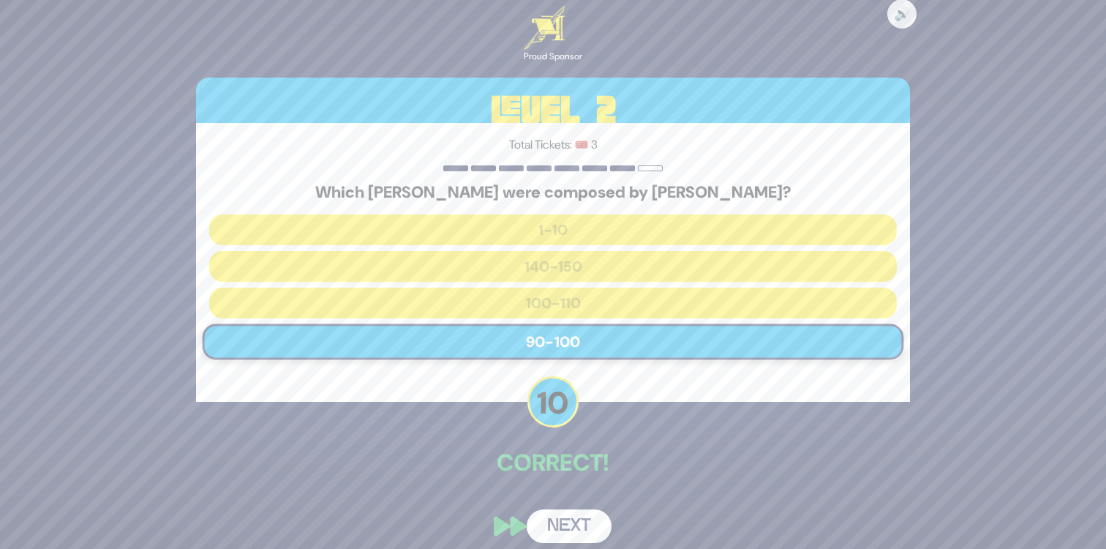
click at [560, 518] on button "Next" at bounding box center [569, 526] width 85 height 34
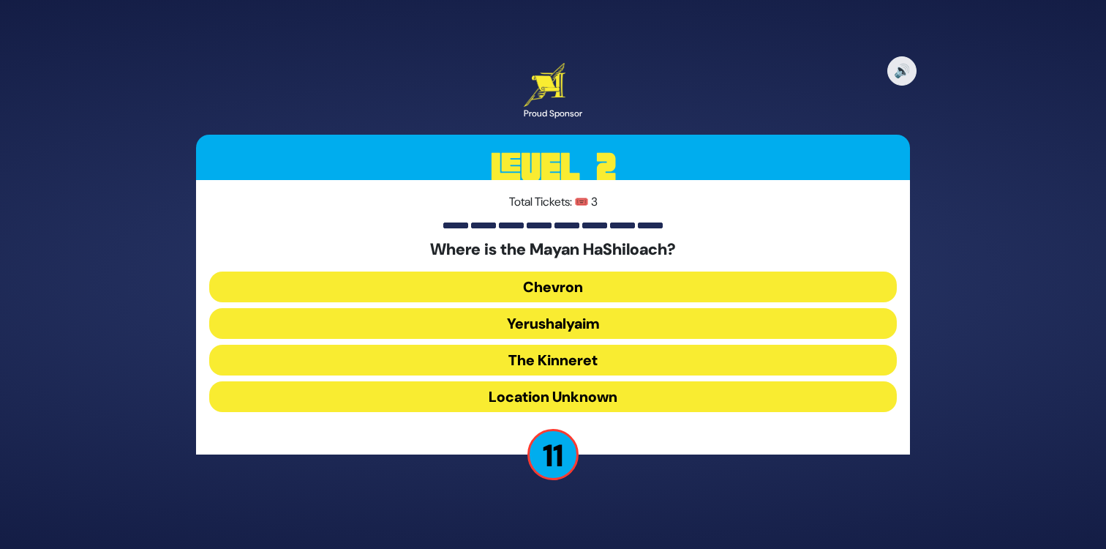
click at [582, 394] on button "Location Unknown" at bounding box center [553, 396] width 688 height 31
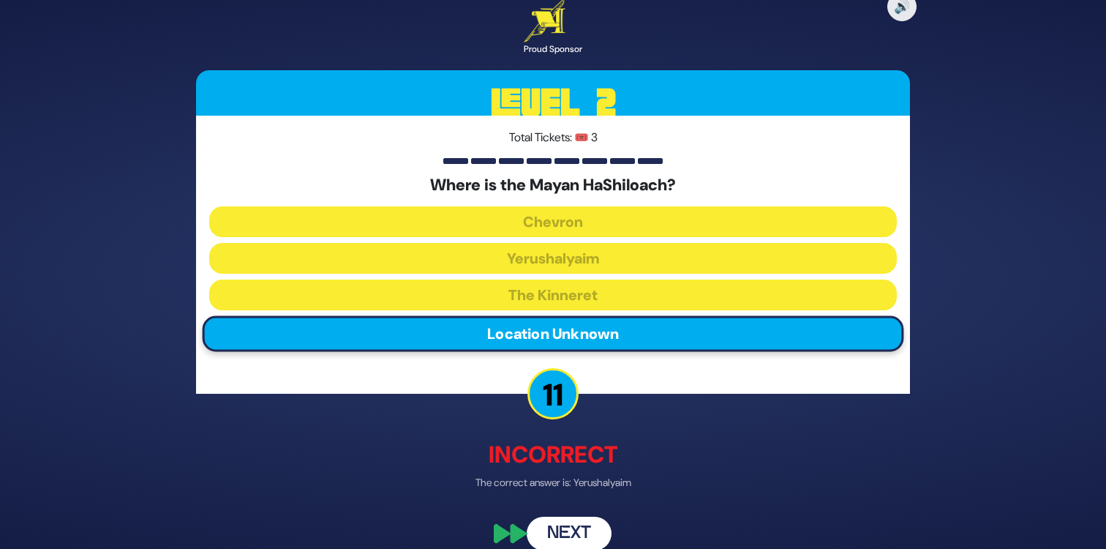
click at [563, 538] on button "Next" at bounding box center [569, 533] width 85 height 34
